Goal: Task Accomplishment & Management: Manage account settings

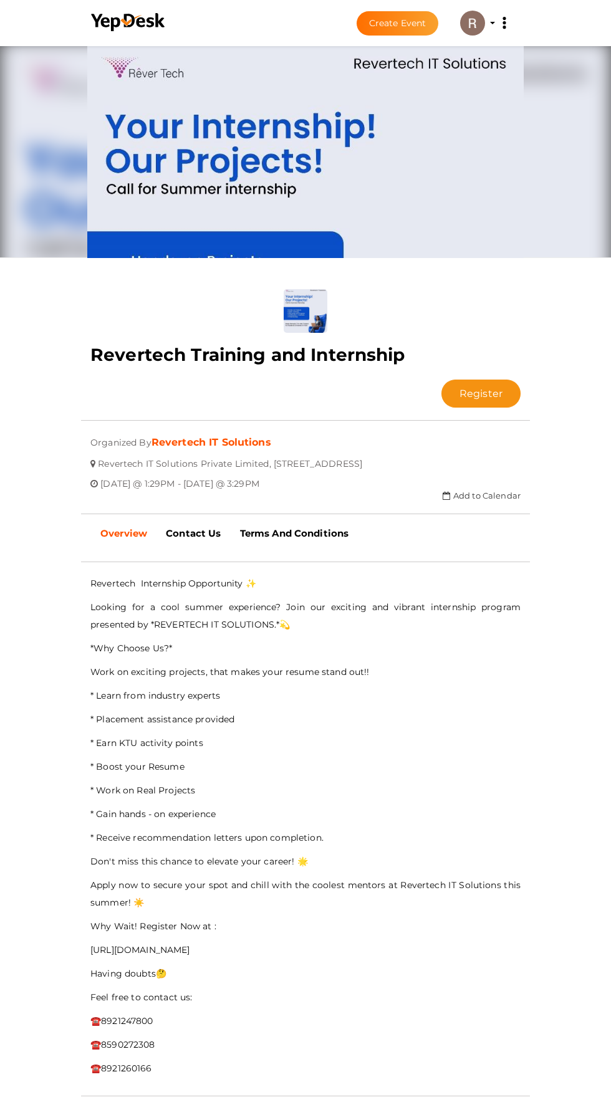
click at [441, 380] on button "Register" at bounding box center [480, 394] width 79 height 28
click at [299, 289] on input "file" at bounding box center [306, 311] width 44 height 44
click at [254, 80] on img at bounding box center [305, 149] width 437 height 218
click at [190, 344] on b "Revertech Training and Internship" at bounding box center [247, 354] width 315 height 21
click at [155, 289] on div "upload" at bounding box center [305, 311] width 449 height 44
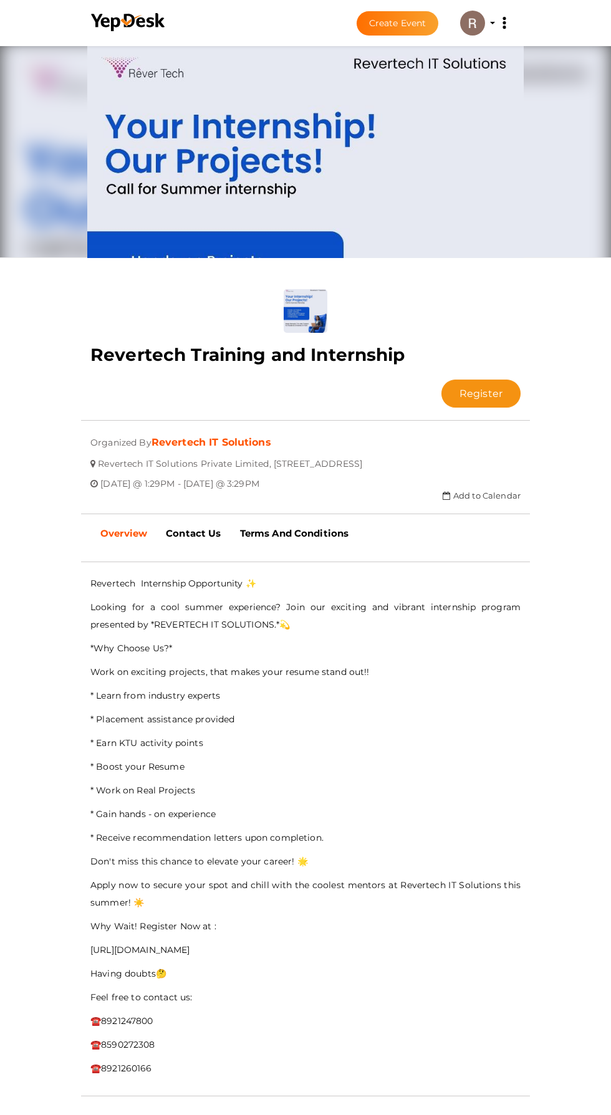
click at [472, 22] on img at bounding box center [472, 23] width 25 height 25
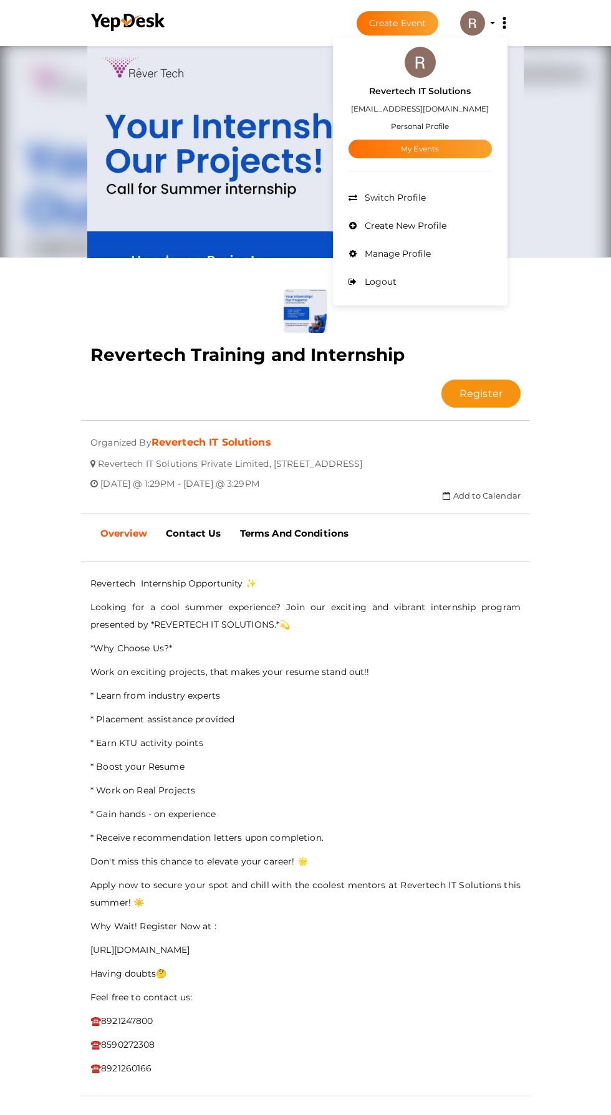
click at [362, 145] on link "My Events" at bounding box center [420, 149] width 143 height 19
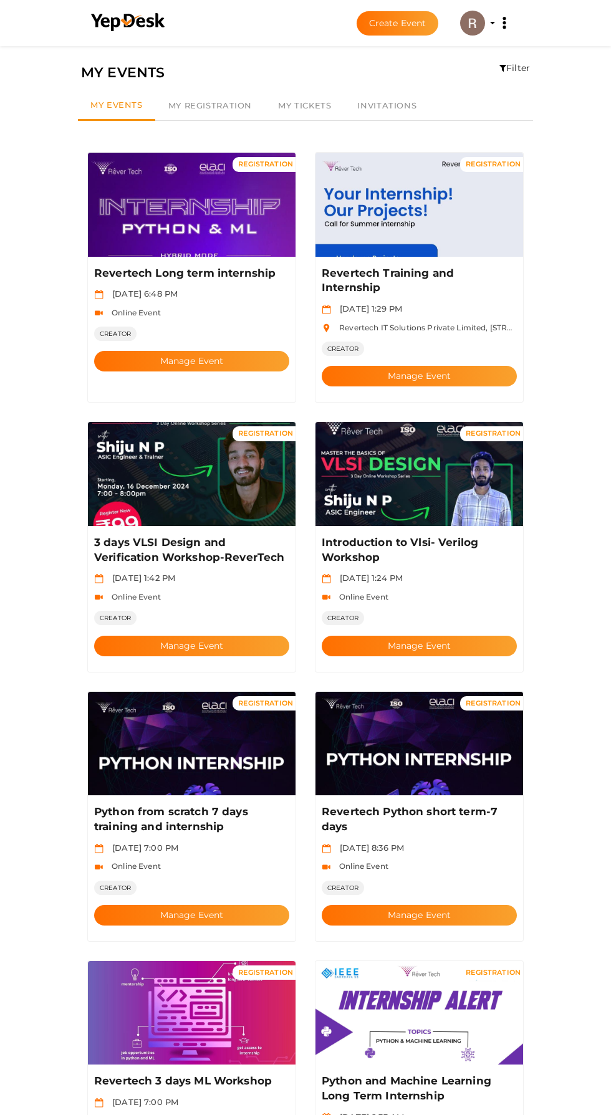
click at [460, 366] on button "Manage Event" at bounding box center [419, 376] width 195 height 21
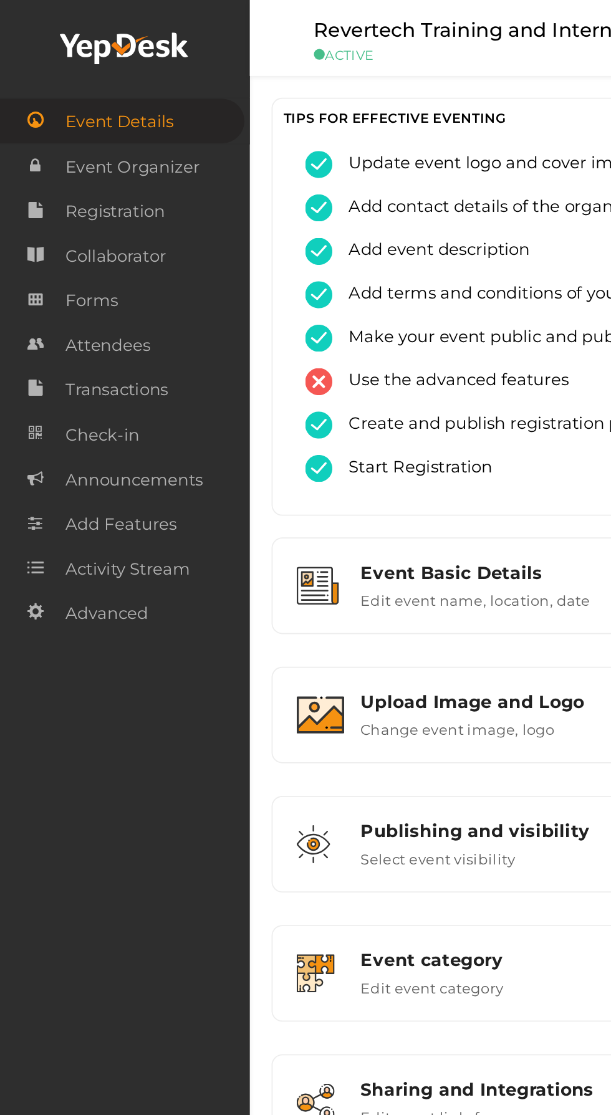
click at [79, 198] on span "Attendees" at bounding box center [61, 198] width 49 height 25
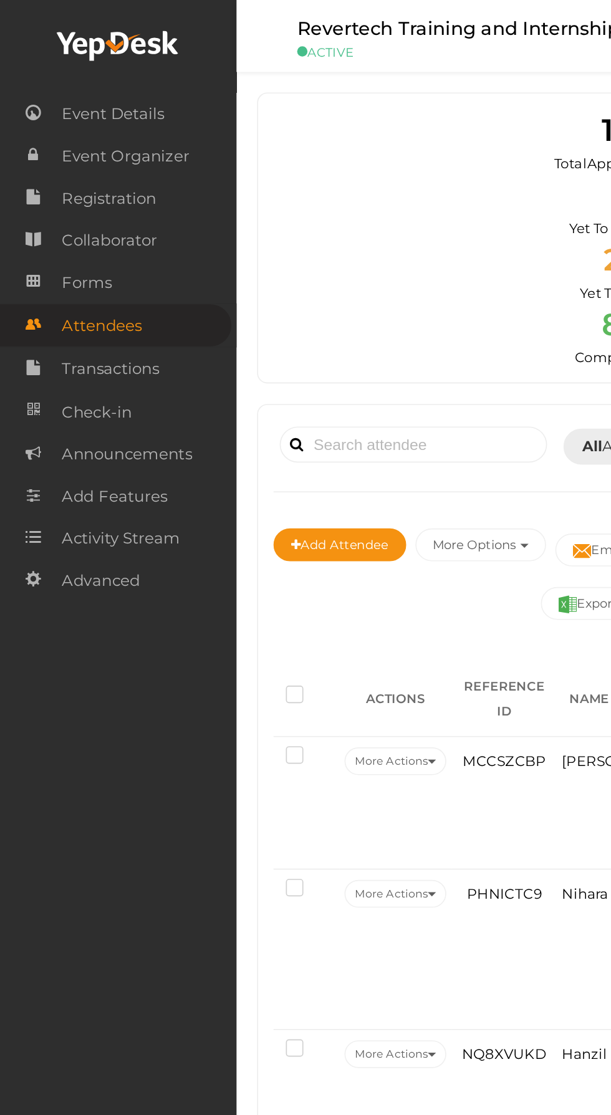
click at [88, 123] on span "Registration" at bounding box center [65, 120] width 57 height 25
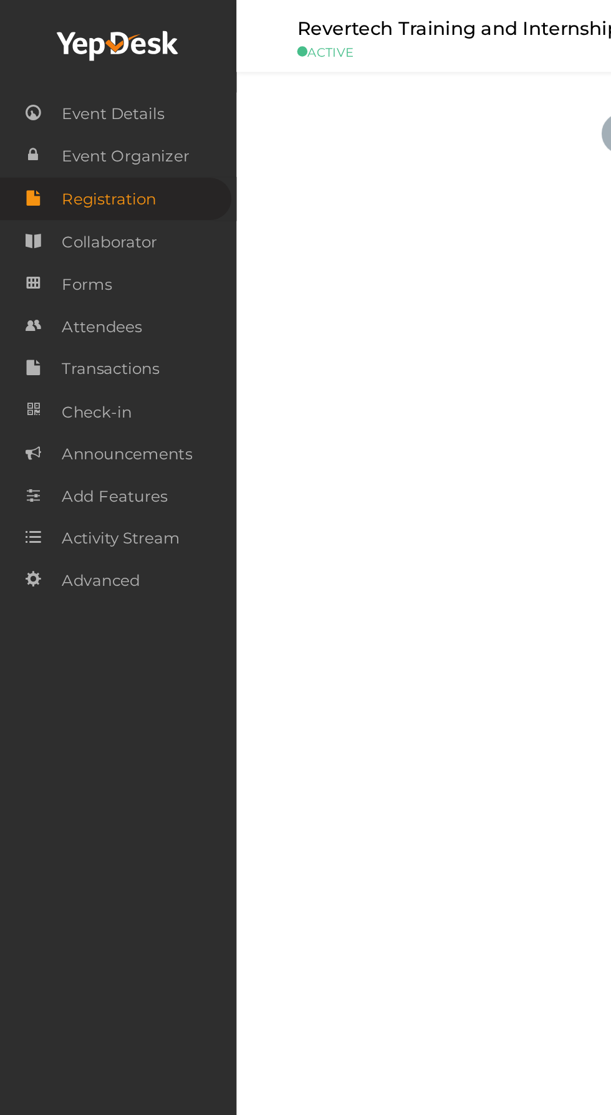
checkbox input "true"
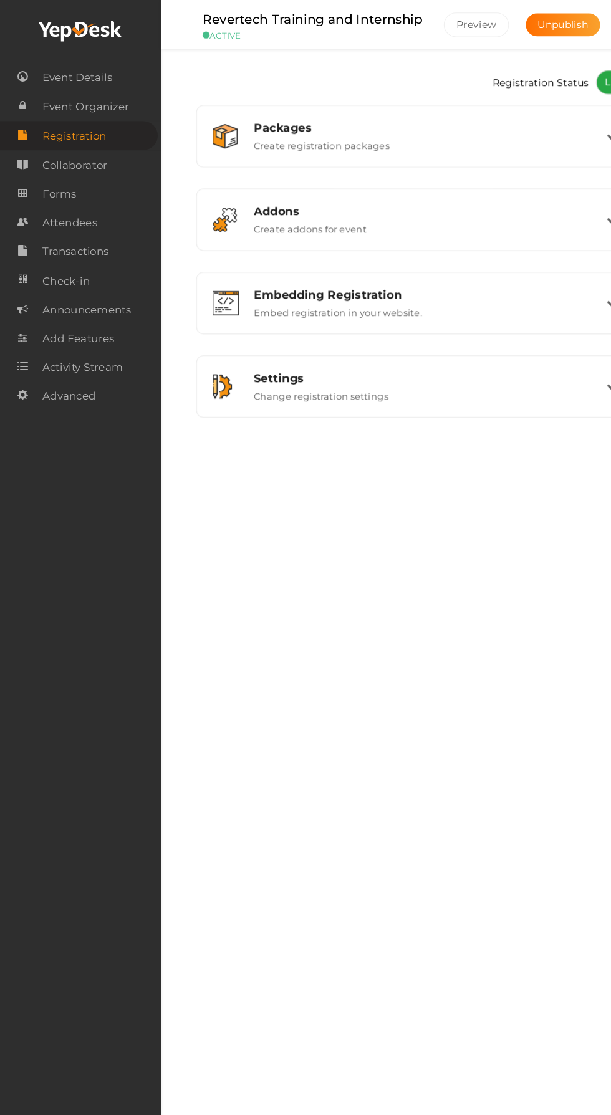
click at [405, 110] on div "Packages" at bounding box center [383, 114] width 314 height 12
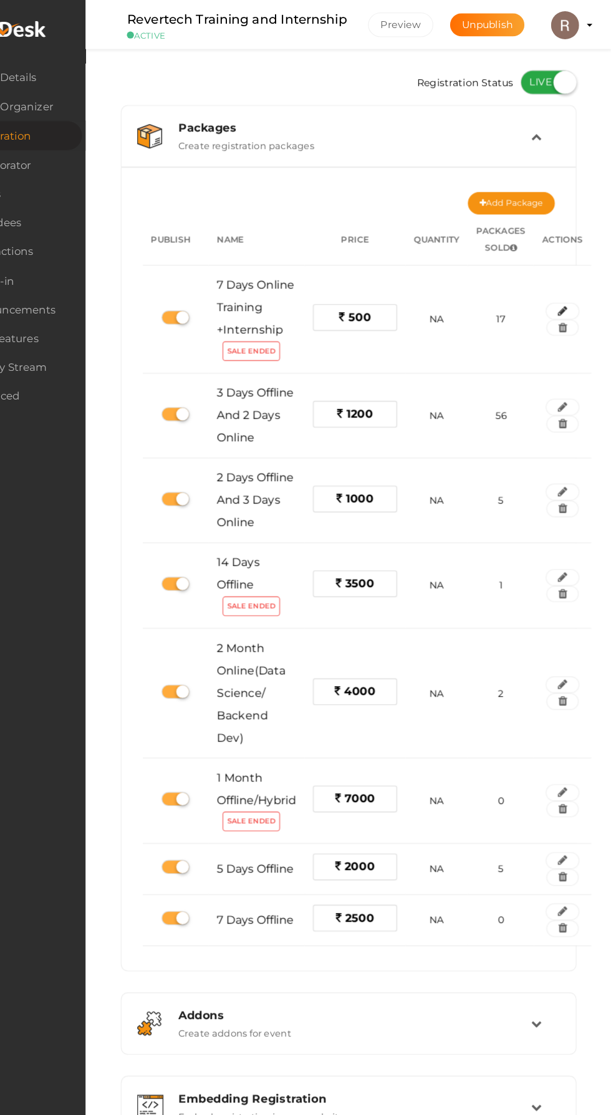
click at [568, 273] on icon "button" at bounding box center [567, 276] width 9 height 7
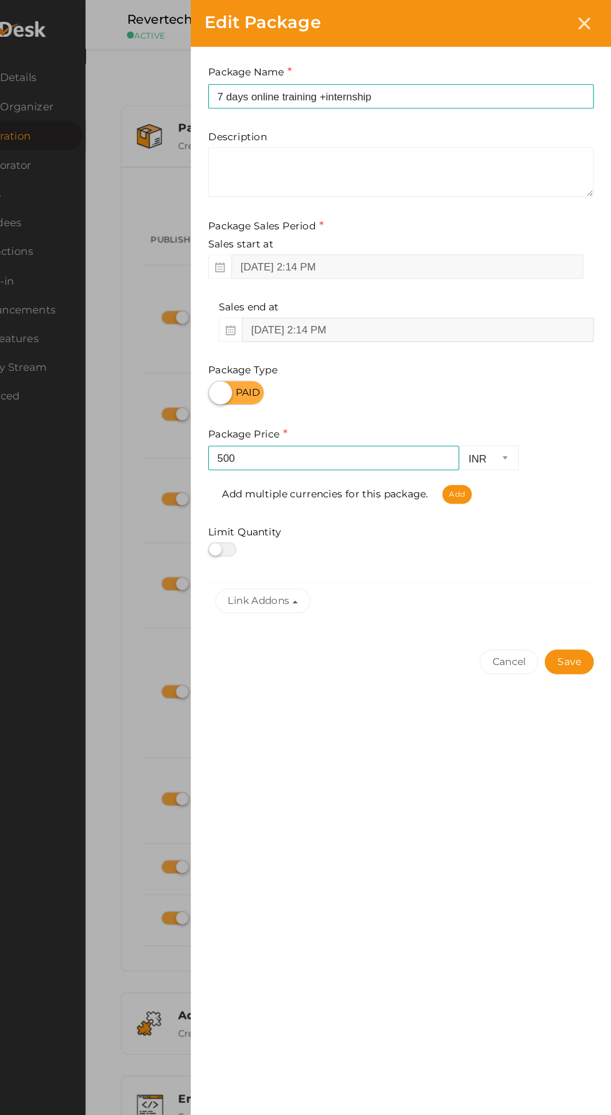
click at [420, 293] on input "Jul 24, 2025 2:14 PM" at bounding box center [438, 293] width 313 height 22
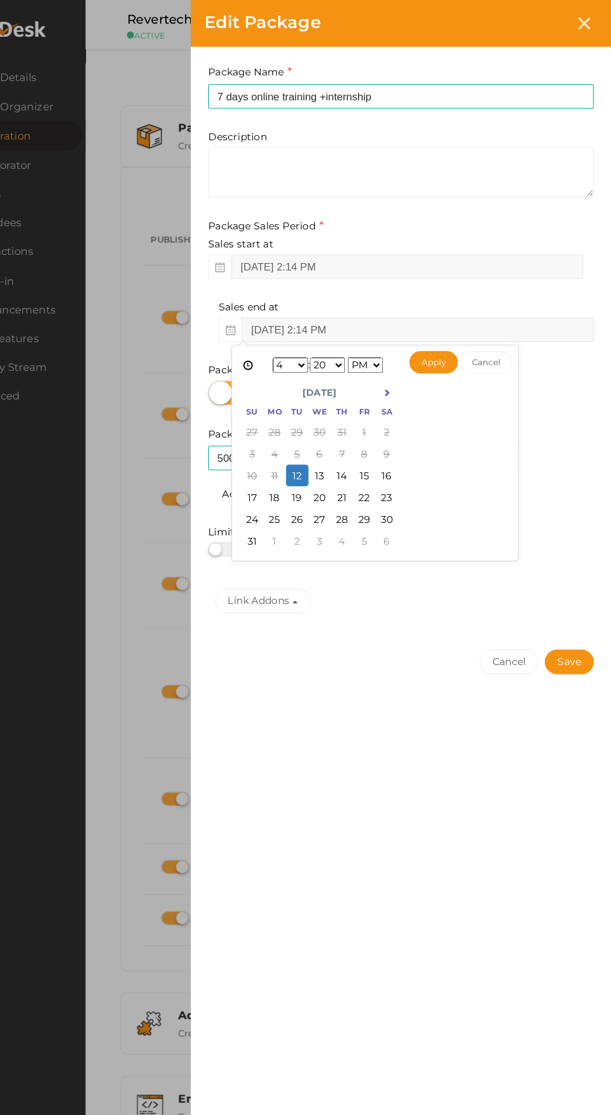
click at [407, 355] on th at bounding box center [412, 349] width 20 height 19
click at [454, 322] on button "Apply" at bounding box center [452, 322] width 43 height 20
type input "Sep 17, 2025 4:20 PM"
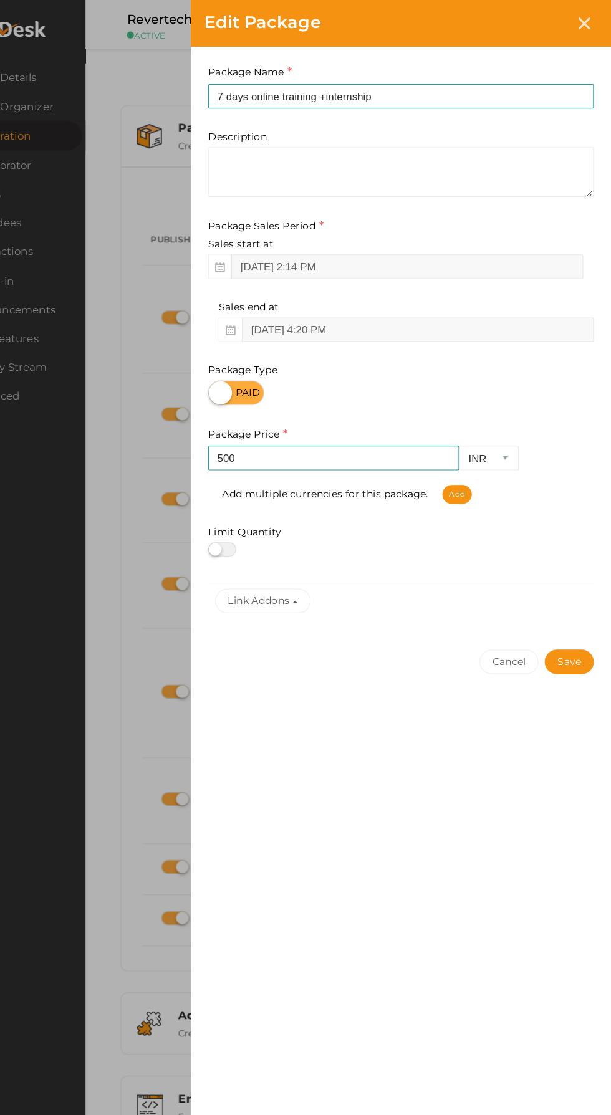
click at [574, 590] on button "Save" at bounding box center [574, 589] width 44 height 22
